Goal: Task Accomplishment & Management: Complete application form

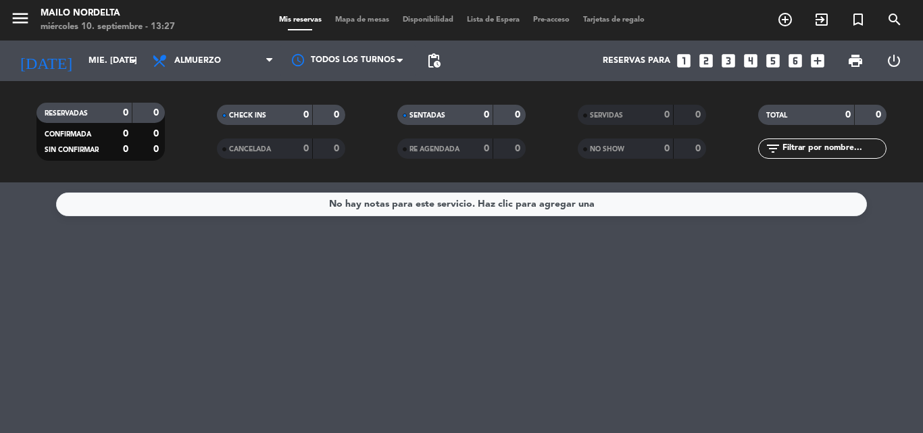
click at [71, 43] on div "[DATE] mié. [DATE] arrow_drop_down" at bounding box center [77, 61] width 135 height 41
click at [82, 49] on input "mié. [DATE]" at bounding box center [139, 60] width 114 height 23
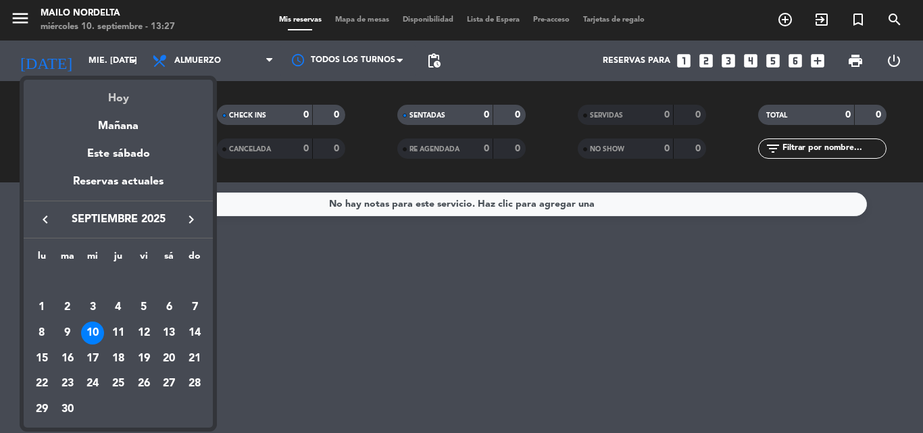
click at [126, 96] on div "Hoy" at bounding box center [118, 94] width 189 height 28
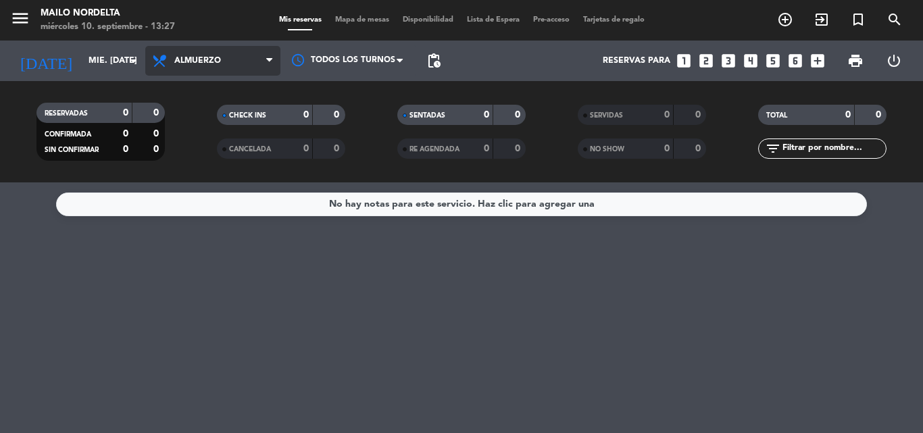
click at [177, 66] on span "Almuerzo" at bounding box center [212, 61] width 135 height 30
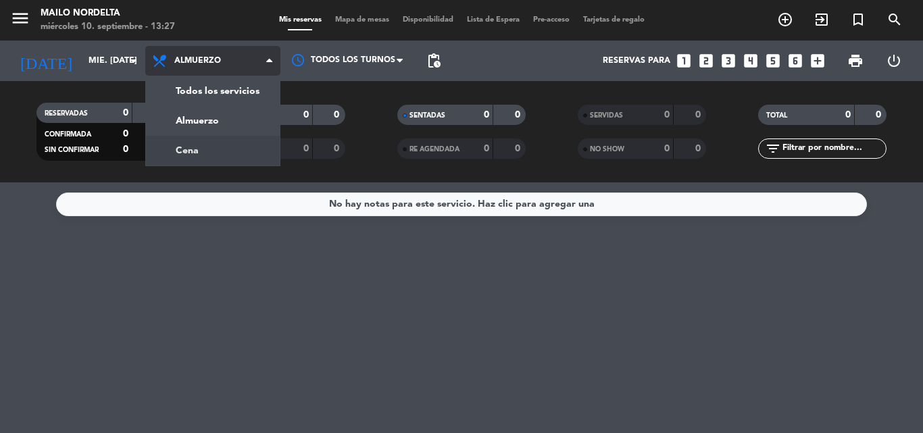
click at [199, 149] on div "menu Mailo Nordelta miércoles 10. septiembre - 13:27 Mis reservas Mapa de mesas…" at bounding box center [461, 91] width 923 height 182
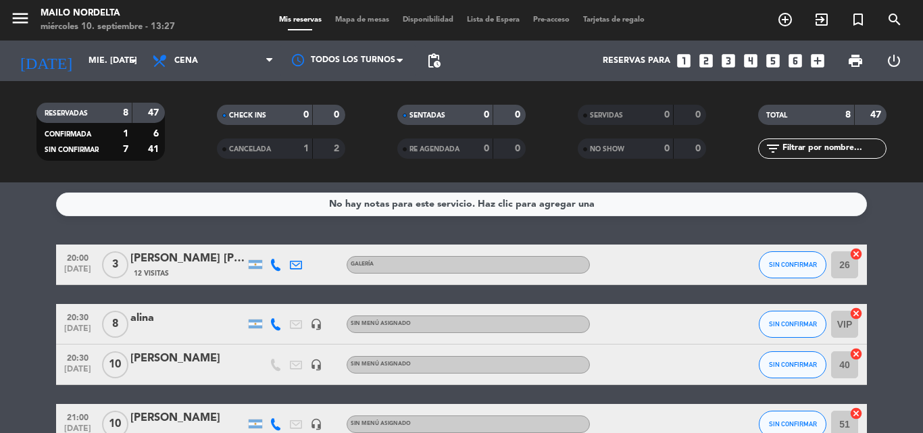
click at [275, 268] on icon at bounding box center [275, 265] width 12 height 12
click at [270, 245] on span "Copiar" at bounding box center [265, 242] width 28 height 14
click at [272, 241] on span "Copiar" at bounding box center [265, 242] width 28 height 14
click at [280, 323] on icon at bounding box center [275, 324] width 12 height 12
click at [263, 305] on span "Copiar" at bounding box center [265, 301] width 28 height 14
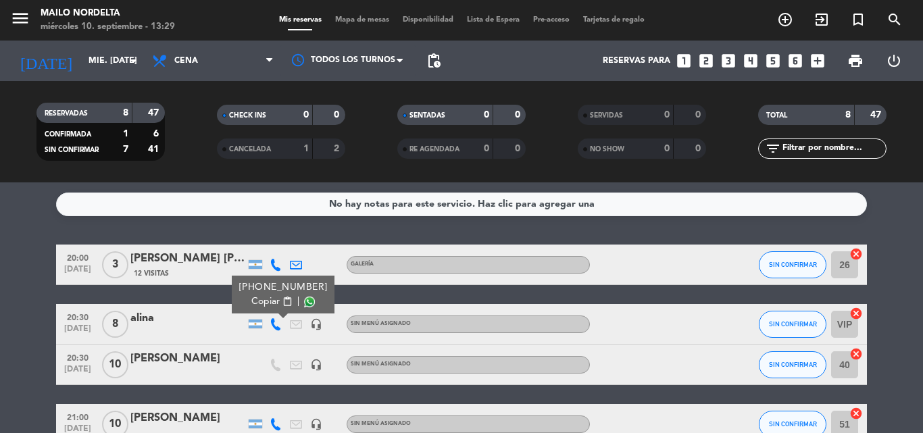
scroll to position [68, 0]
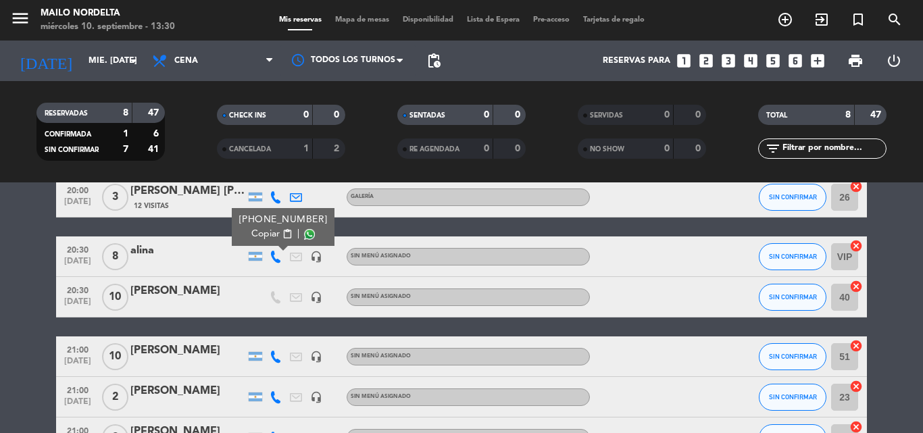
click at [270, 303] on icon at bounding box center [275, 297] width 12 height 12
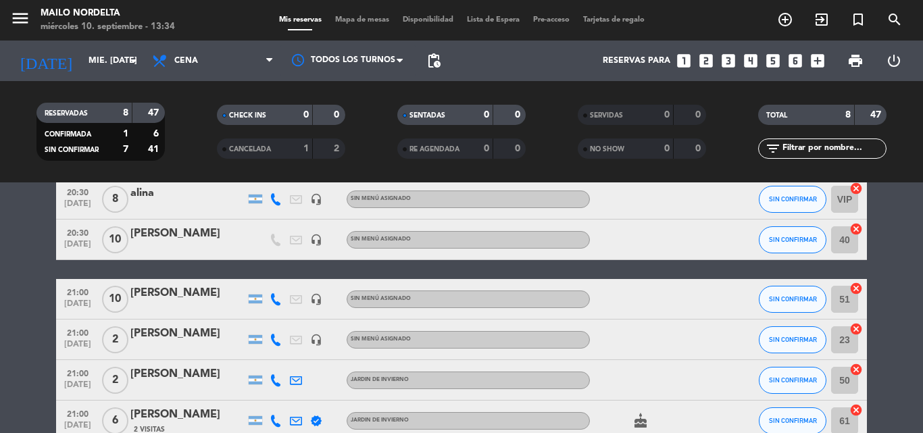
scroll to position [57, 0]
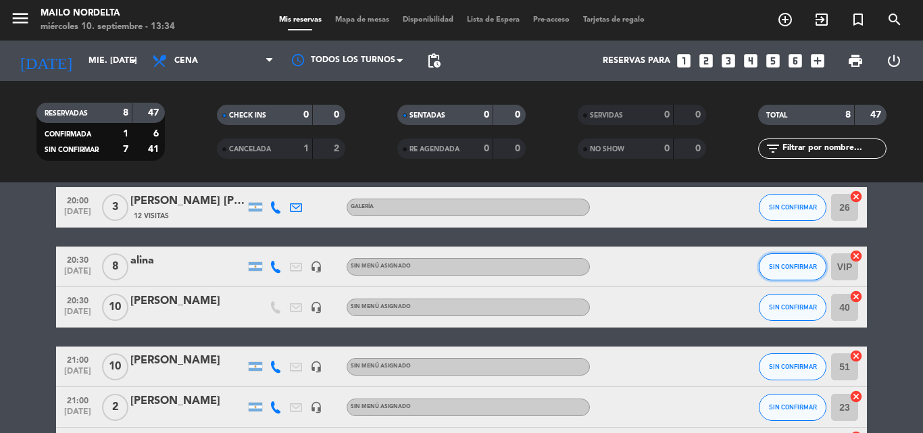
click at [794, 270] on button "SIN CONFIRMAR" at bounding box center [792, 266] width 68 height 27
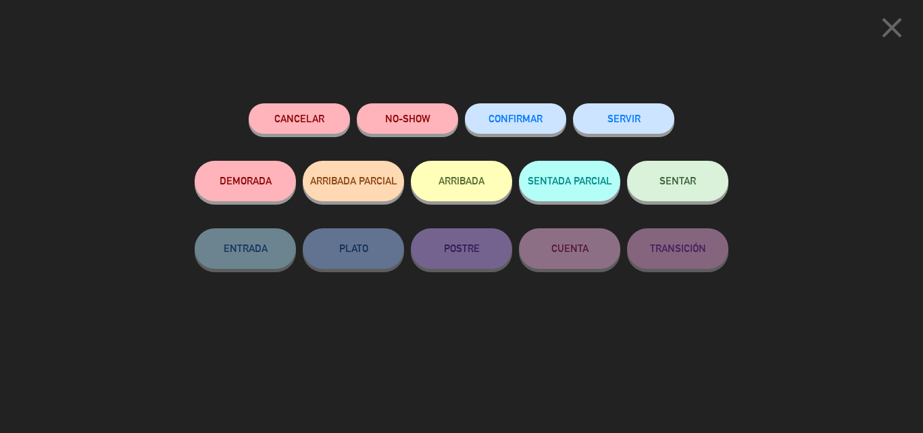
click at [530, 105] on div "CONFIRMAR" at bounding box center [515, 131] width 101 height 57
click at [557, 124] on button "CONFIRMAR" at bounding box center [515, 118] width 101 height 30
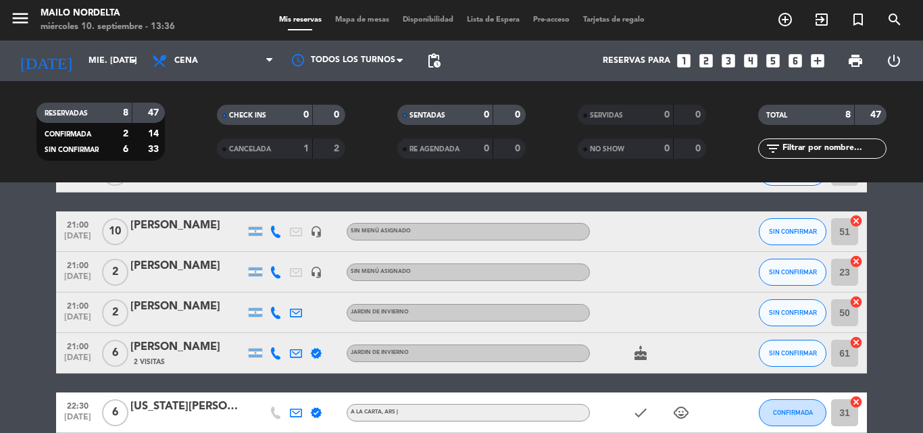
scroll to position [260, 0]
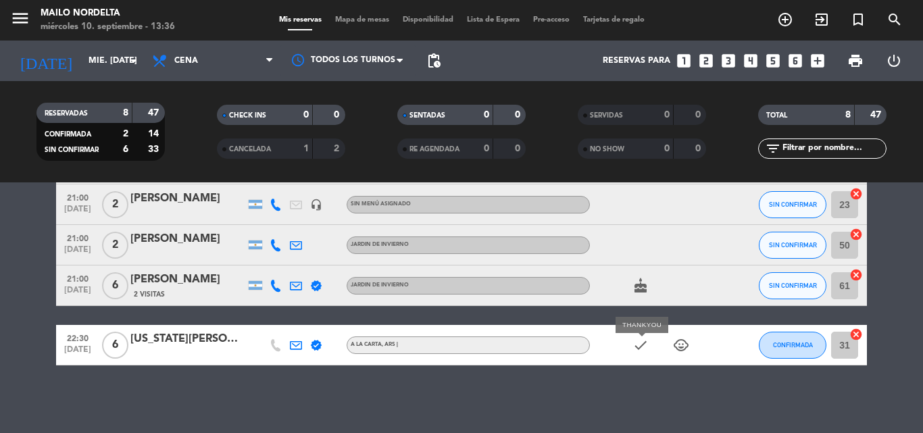
click at [646, 349] on icon "check" at bounding box center [640, 345] width 16 height 16
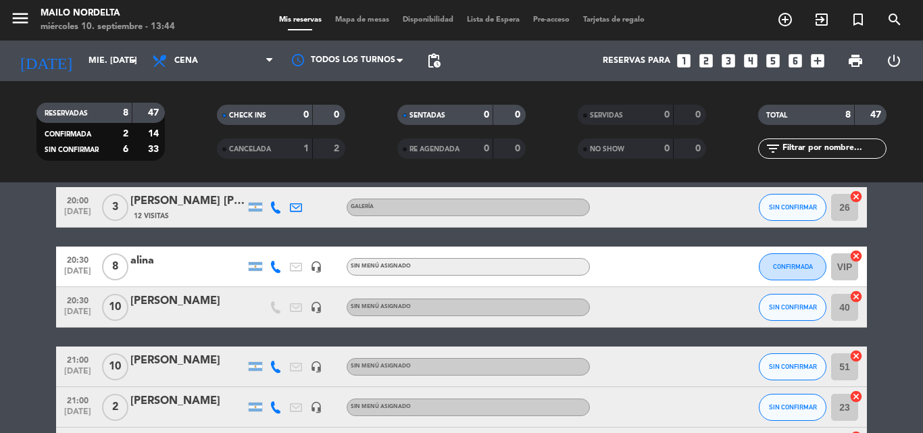
scroll to position [0, 0]
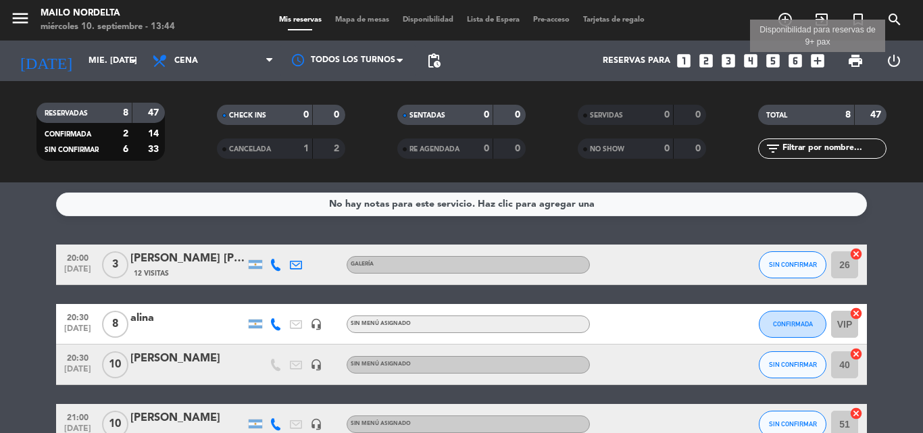
click at [808, 62] on icon "add_box" at bounding box center [817, 61] width 18 height 18
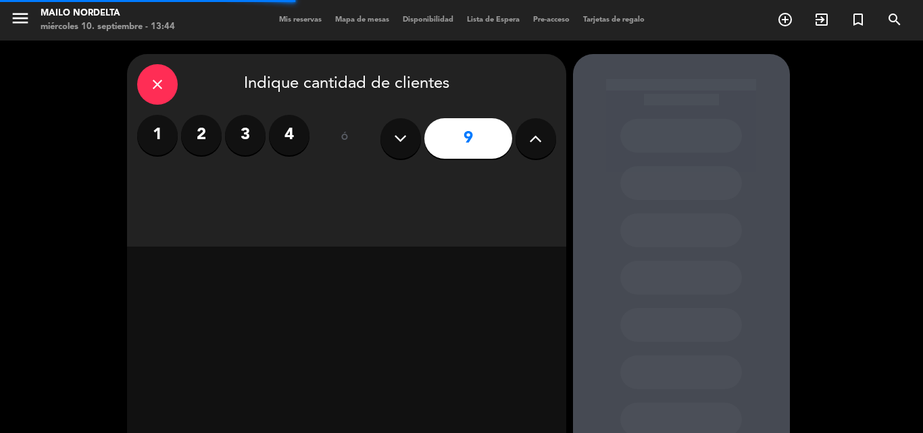
click at [394, 145] on icon at bounding box center [400, 138] width 13 height 20
type input "8"
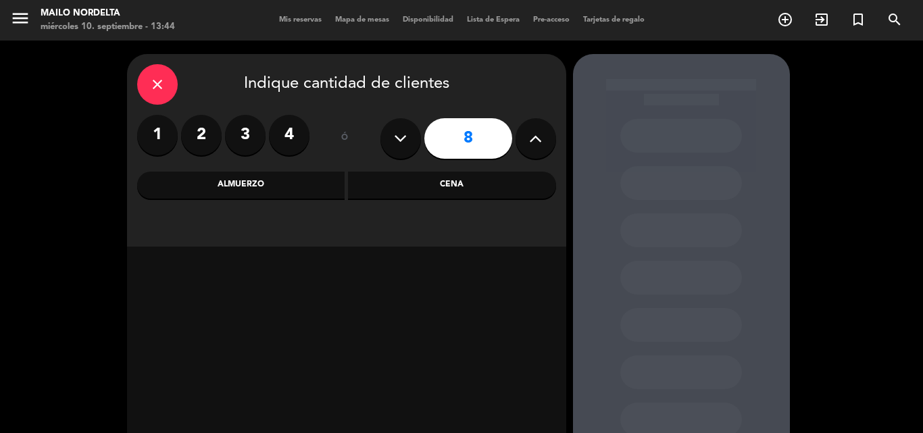
click at [472, 191] on div "Cena" at bounding box center [452, 185] width 208 height 27
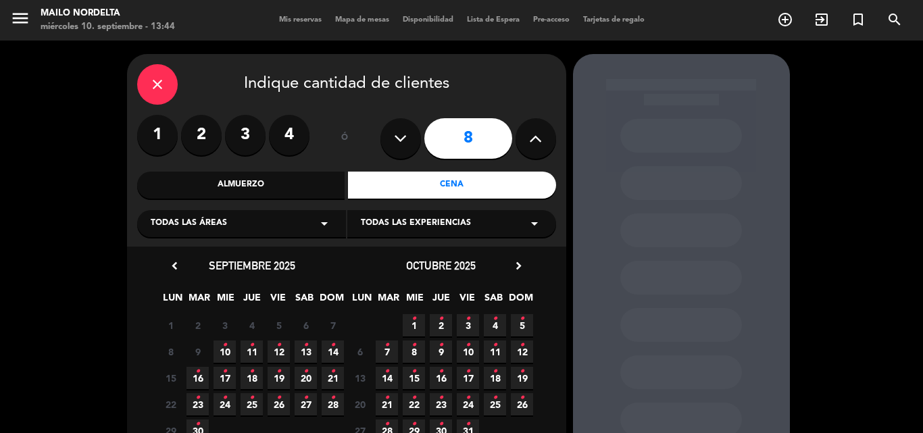
click at [313, 353] on span "13 •" at bounding box center [305, 351] width 22 height 22
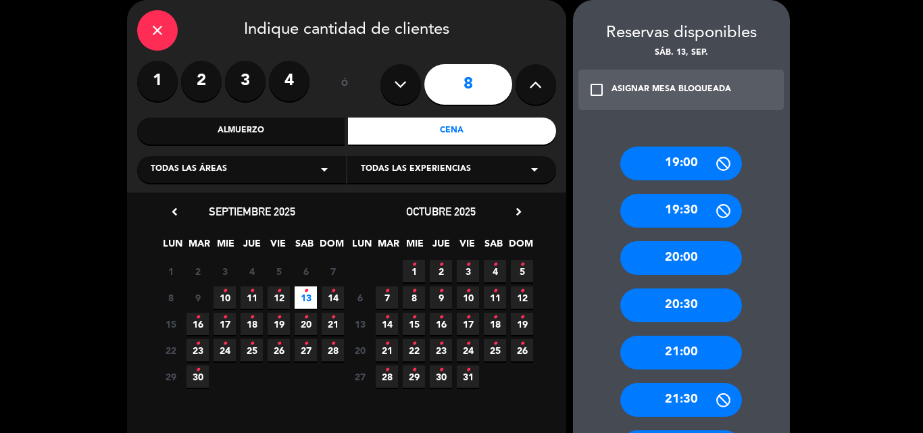
click at [684, 309] on div "20:30" at bounding box center [681, 305] width 122 height 34
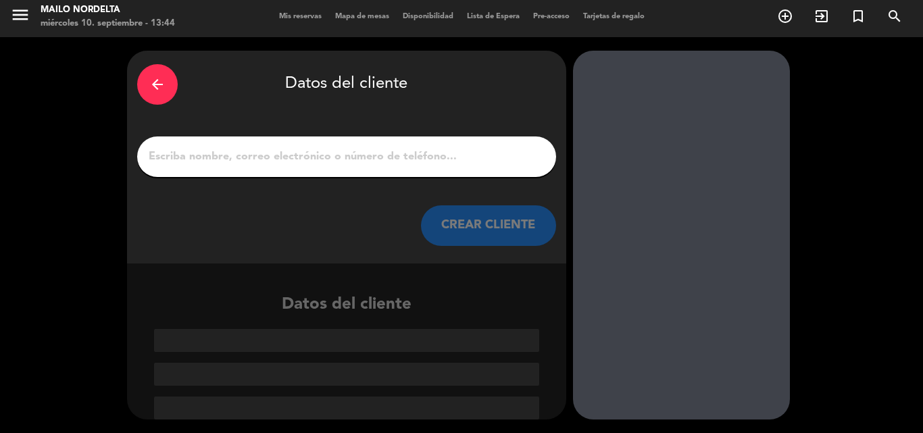
scroll to position [3, 0]
click at [390, 165] on input "1" at bounding box center [346, 156] width 398 height 19
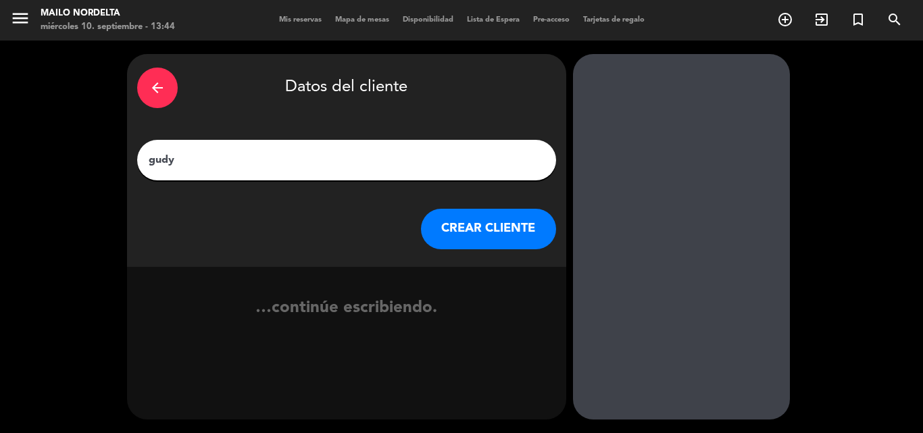
type input "gudy"
click at [482, 233] on button "CREAR CLIENTE" at bounding box center [488, 229] width 135 height 41
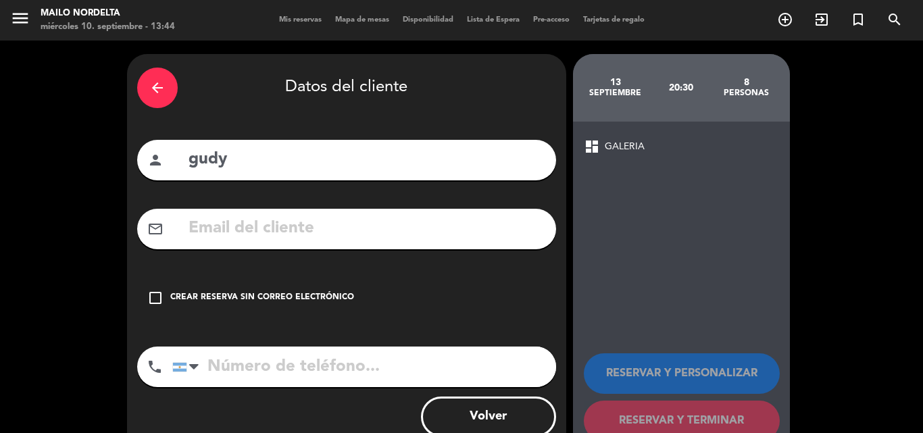
click at [158, 292] on icon "check_box_outline_blank" at bounding box center [155, 298] width 16 height 16
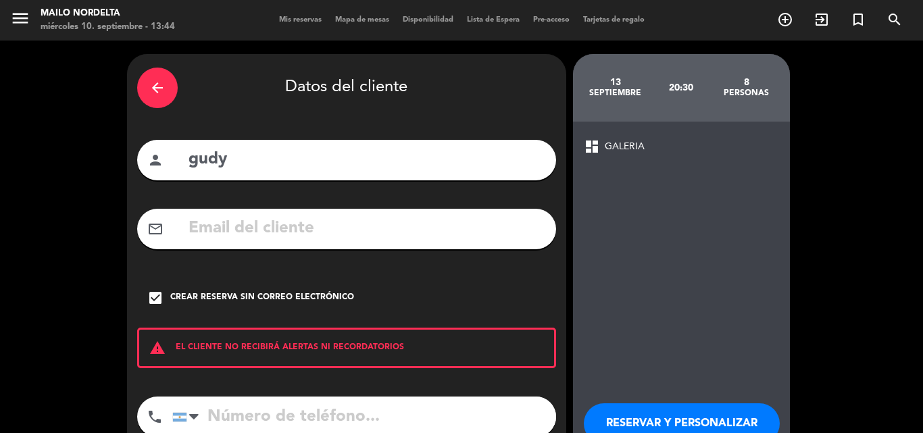
click at [266, 410] on input "tel" at bounding box center [364, 416] width 384 height 41
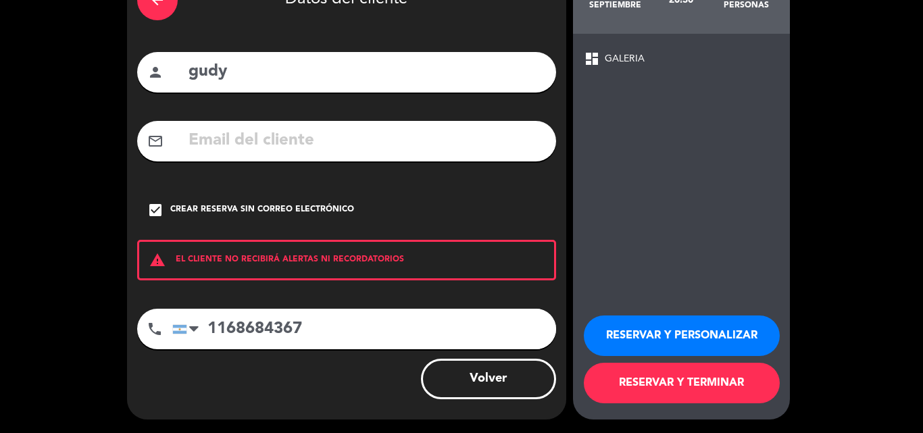
type input "1168684367"
click at [681, 382] on button "RESERVAR Y TERMINAR" at bounding box center [682, 383] width 196 height 41
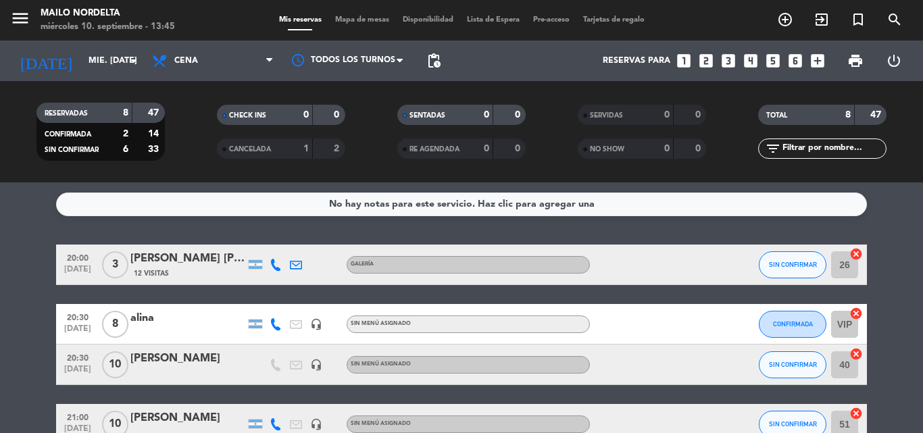
click at [134, 45] on div "[DATE] mié. [DATE] arrow_drop_down" at bounding box center [77, 61] width 135 height 41
click at [134, 62] on icon "arrow_drop_down" at bounding box center [134, 61] width 16 height 16
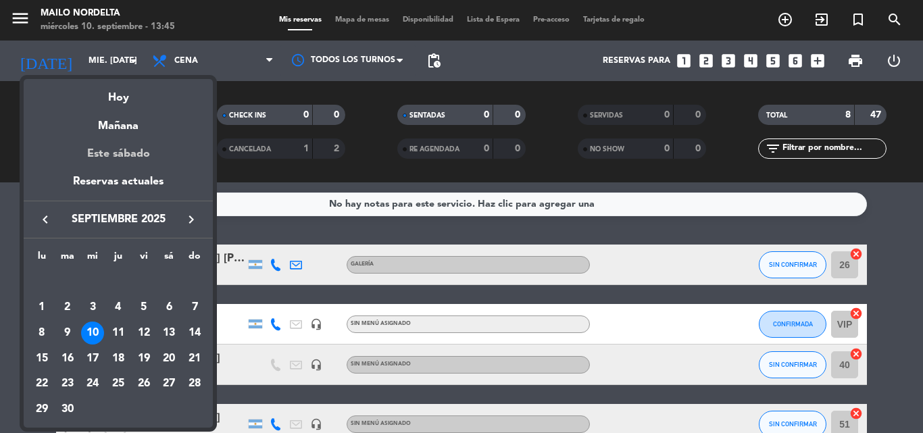
click at [129, 152] on div "Este sábado" at bounding box center [118, 154] width 189 height 38
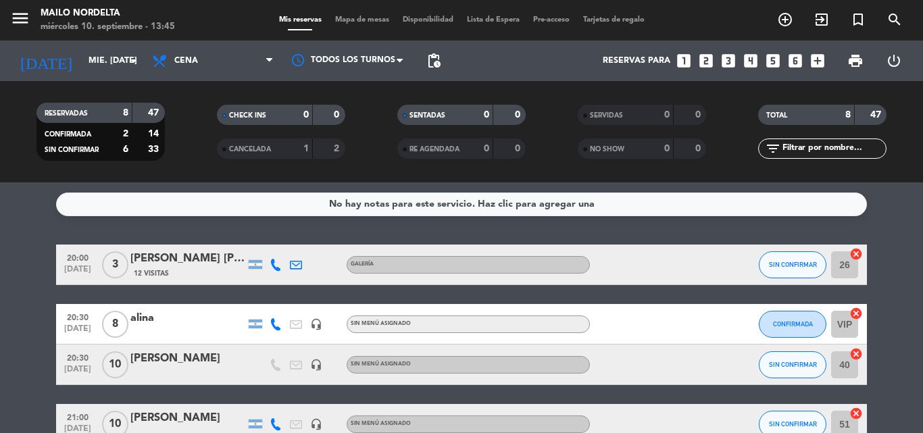
type input "sáb. [DATE]"
